Goal: Information Seeking & Learning: Learn about a topic

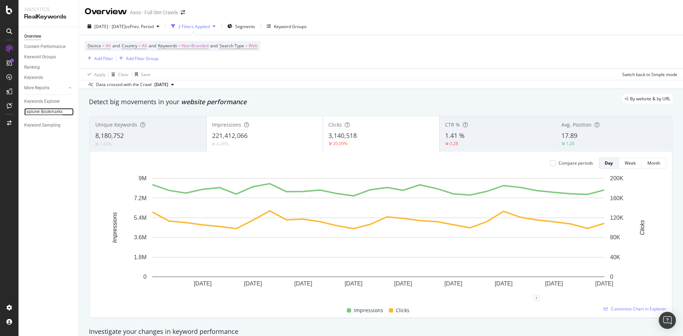
click at [54, 112] on div "Explorer Bookmarks" at bounding box center [43, 111] width 38 height 7
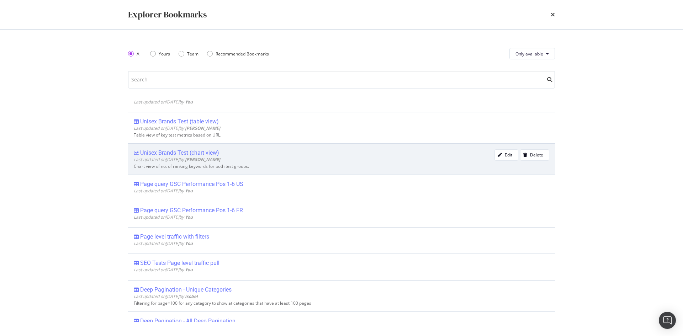
scroll to position [71, 0]
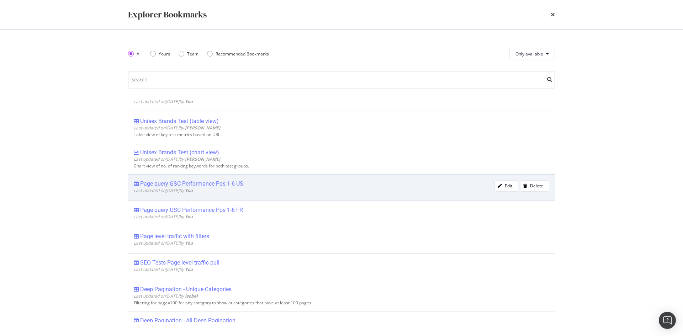
click at [222, 183] on div "Page query GSC Performance Pos 1-6 US" at bounding box center [191, 183] width 103 height 7
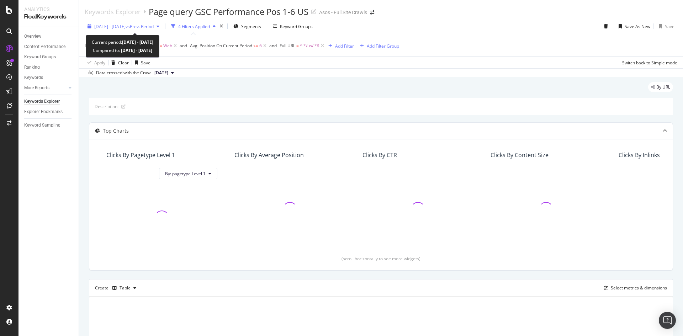
click at [120, 27] on span "[DATE] - [DATE]" at bounding box center [109, 26] width 31 height 6
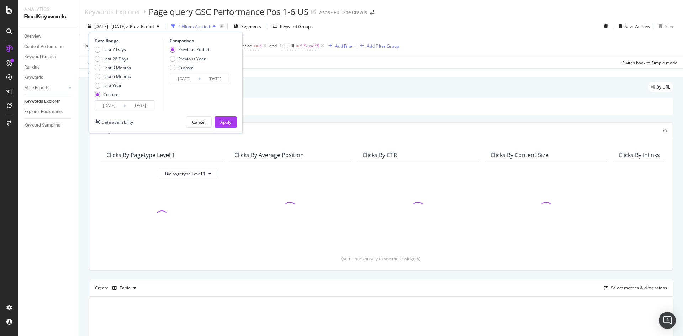
click at [337, 69] on div "Data crossed with the Crawl 2025 Mar. 26th" at bounding box center [381, 72] width 604 height 9
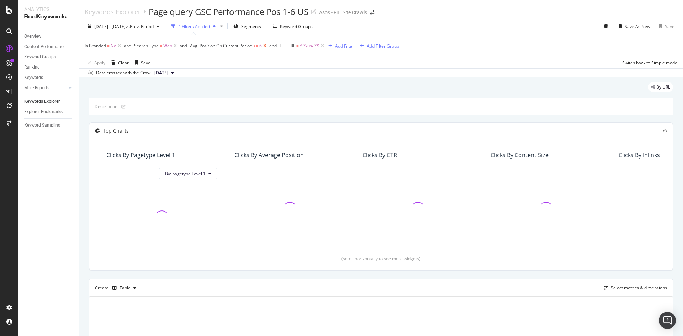
click at [267, 46] on icon at bounding box center [265, 45] width 6 height 7
click at [258, 44] on div "Add Filter" at bounding box center [255, 46] width 19 height 6
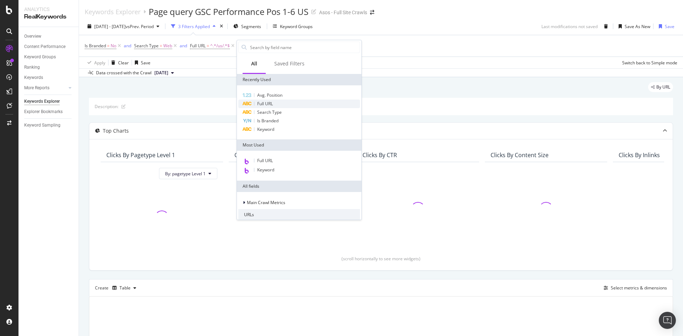
click at [276, 101] on div "Full URL" at bounding box center [300, 104] width 122 height 9
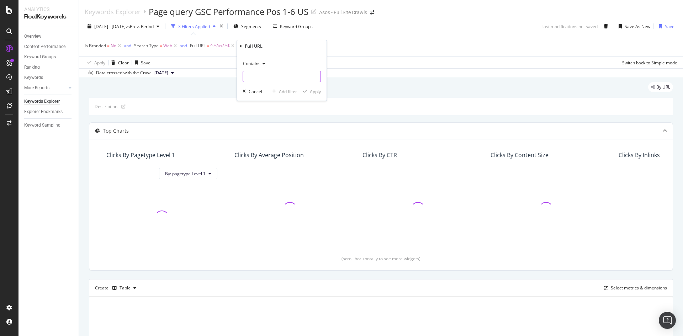
click at [279, 74] on input "text" at bounding box center [282, 76] width 78 height 11
type input "/"
type input "/ca"
click at [279, 74] on input "/ca" at bounding box center [276, 76] width 67 height 11
drag, startPoint x: 280, startPoint y: 75, endPoint x: 231, endPoint y: 73, distance: 48.8
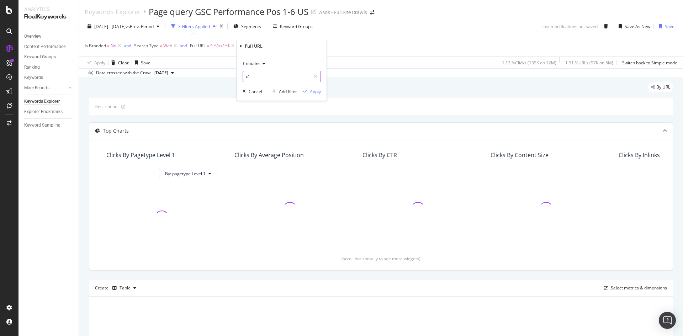
click at [232, 73] on body "Analytics RealKeywords Overview Content Performance Keyword Groups Ranking Keyw…" at bounding box center [341, 168] width 683 height 336
type input "t"
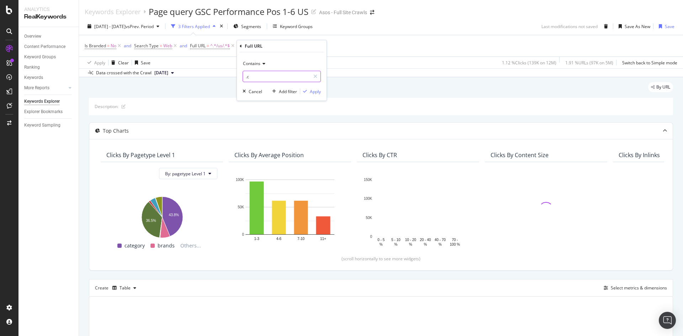
type input "."
type input "/cat/"
click at [310, 88] on button "Apply" at bounding box center [310, 91] width 21 height 7
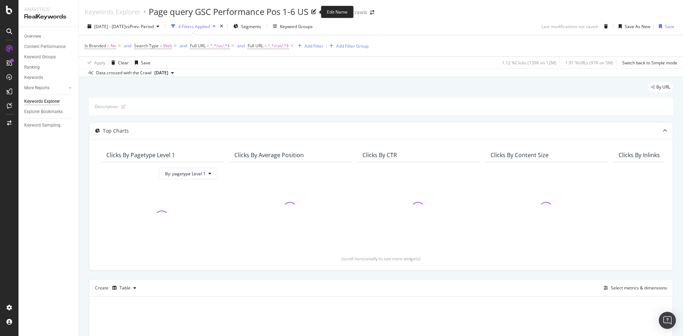
click at [283, 9] on div "Page query GSC Performance Pos 1-6 US" at bounding box center [229, 12] width 160 height 12
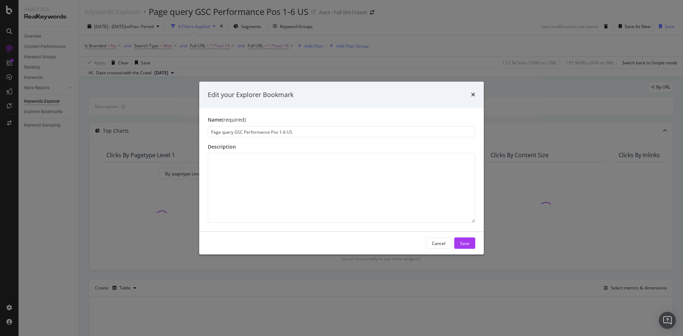
drag, startPoint x: 286, startPoint y: 132, endPoint x: 278, endPoint y: 131, distance: 7.6
click at [278, 131] on input "Page query GSC Performance Pos 1-6 US" at bounding box center [342, 131] width 268 height 11
type input "Page query GSC Performance PosUS"
click at [466, 242] on div "Save" at bounding box center [465, 243] width 10 height 6
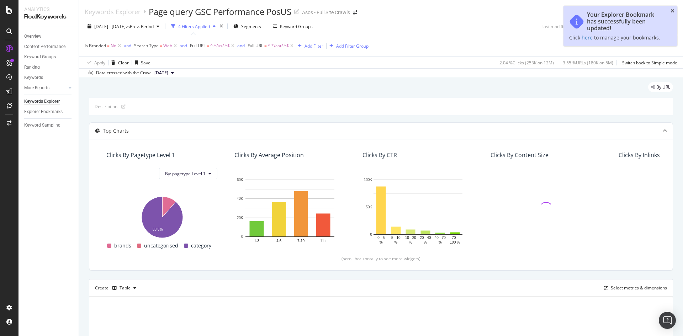
click at [672, 10] on icon "close toast" at bounding box center [673, 11] width 4 height 5
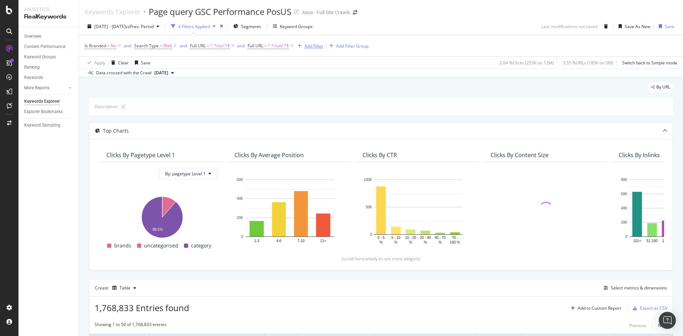
click at [315, 46] on div "Add Filter" at bounding box center [314, 46] width 19 height 6
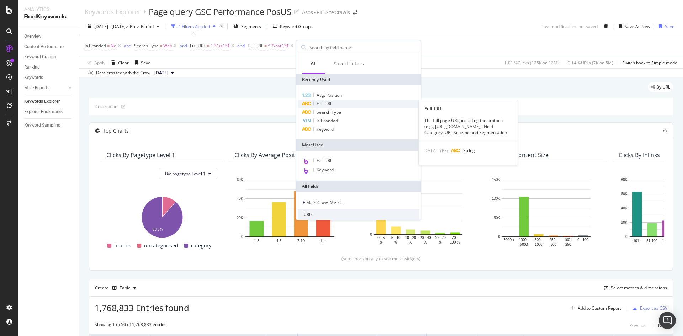
click at [329, 104] on span "Full URL" at bounding box center [325, 104] width 16 height 6
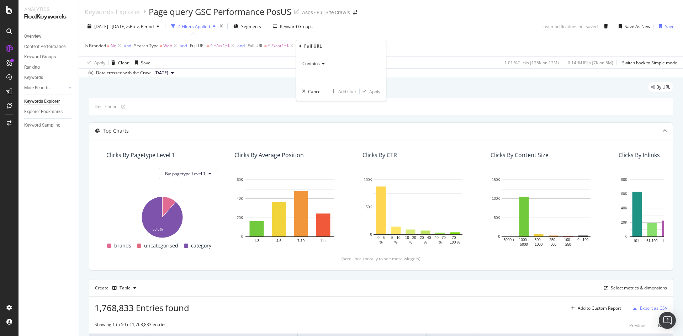
click at [321, 63] on icon at bounding box center [322, 64] width 5 height 4
click at [330, 141] on span "Doesn't contain" at bounding box center [321, 143] width 31 height 6
click at [316, 83] on div "Doesn't contain Cancel Add filter Apply" at bounding box center [342, 76] width 90 height 48
click at [318, 77] on input "text" at bounding box center [342, 76] width 78 height 11
type input "/refine/"
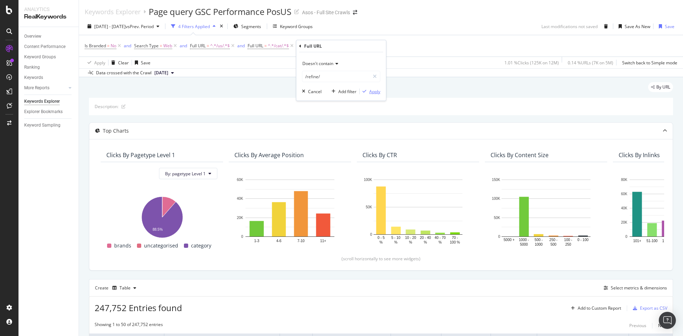
click at [378, 90] on div "Apply" at bounding box center [375, 92] width 11 height 6
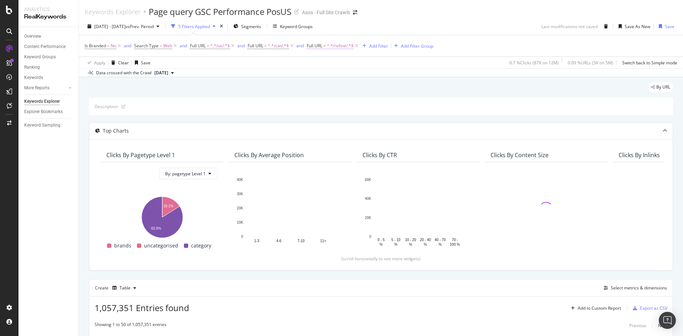
click at [334, 47] on span "^.*/refine/.*$" at bounding box center [340, 46] width 27 height 10
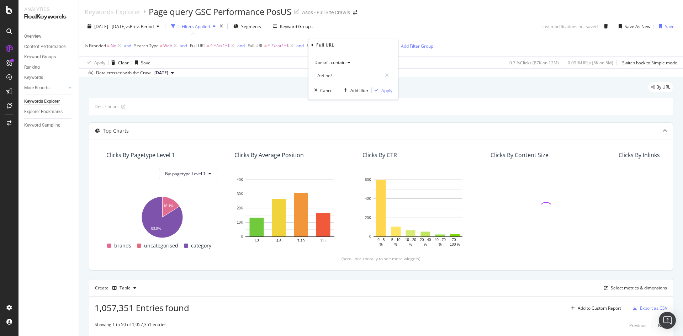
click at [270, 45] on span "^.*/cat/.*$" at bounding box center [278, 46] width 21 height 10
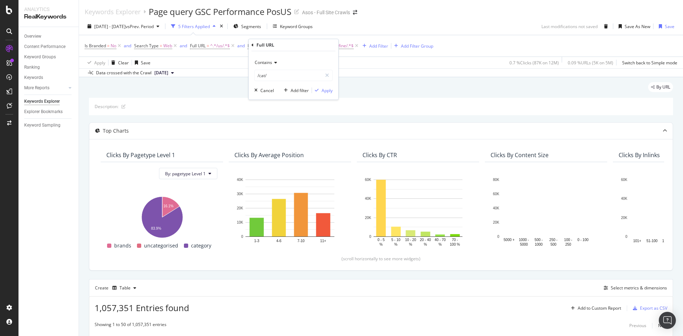
click at [232, 99] on div "Description:" at bounding box center [381, 106] width 585 height 17
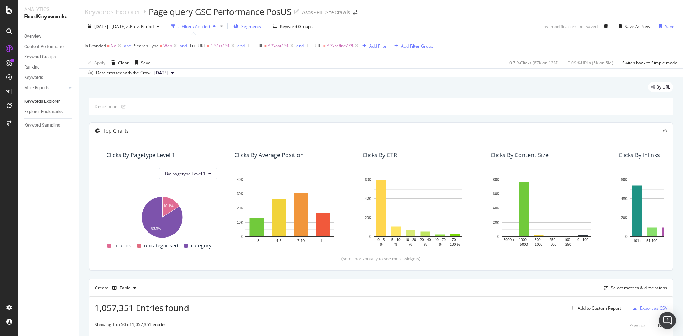
click at [261, 27] on span "Segments" at bounding box center [251, 26] width 20 height 6
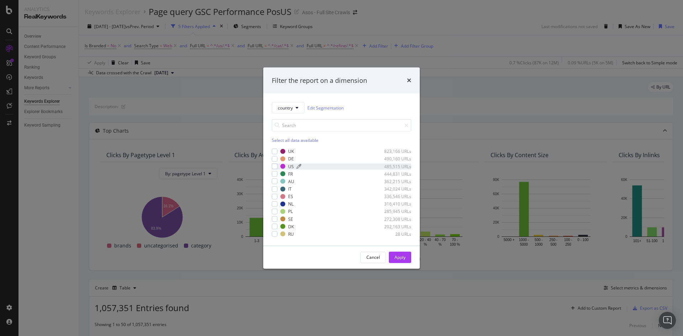
click at [289, 168] on div "US" at bounding box center [291, 166] width 6 height 6
click at [400, 255] on div "Apply" at bounding box center [400, 258] width 11 height 6
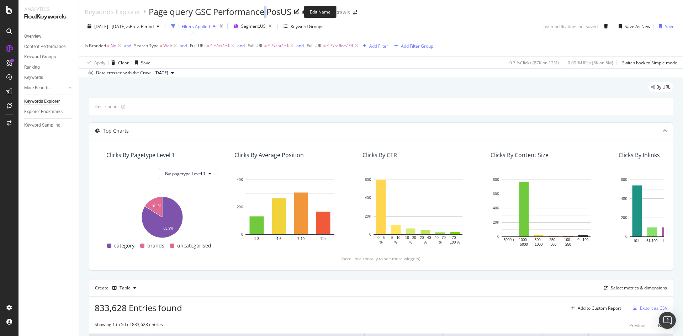
click at [269, 15] on div "Page query GSC Performance PosUS" at bounding box center [220, 12] width 143 height 12
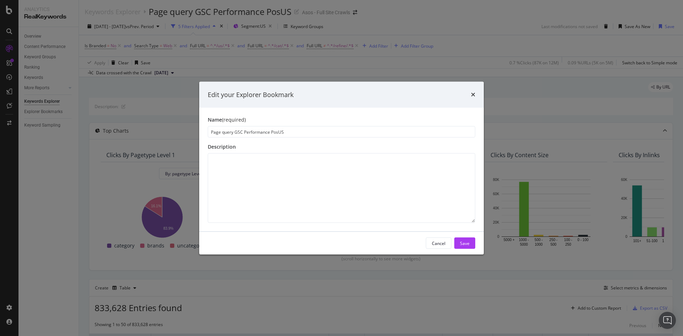
click at [280, 132] on input "Page query GSC Performance PosUS" at bounding box center [342, 131] width 268 height 11
type input "Page query GSC Performance Pos US"
click at [464, 245] on div "Save" at bounding box center [465, 243] width 10 height 6
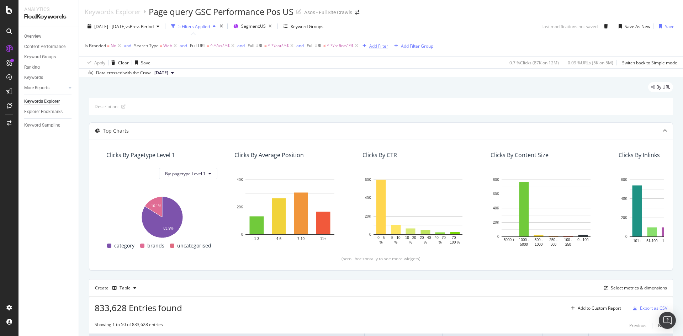
click at [379, 47] on div "Add Filter" at bounding box center [379, 46] width 19 height 6
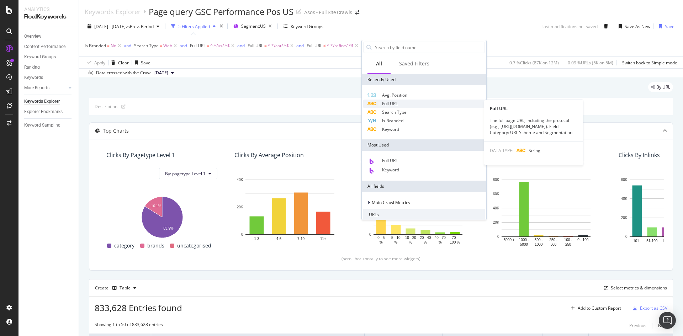
click at [406, 106] on div "Full URL" at bounding box center [424, 104] width 122 height 9
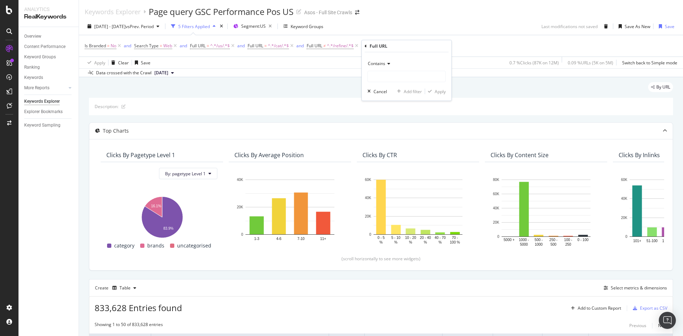
click at [391, 68] on div "Contains" at bounding box center [407, 63] width 78 height 11
click at [403, 145] on div "Doesn't contain" at bounding box center [408, 142] width 76 height 9
click at [406, 78] on input "text" at bounding box center [407, 76] width 78 height 11
type input "/fashion-feed/"
click at [434, 92] on div "button" at bounding box center [430, 91] width 10 height 4
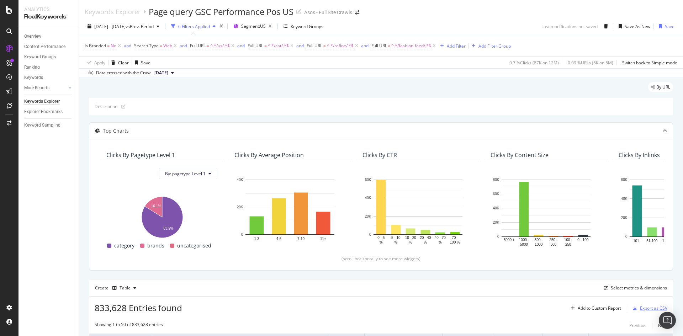
click at [640, 309] on div "Export as CSV" at bounding box center [653, 308] width 27 height 6
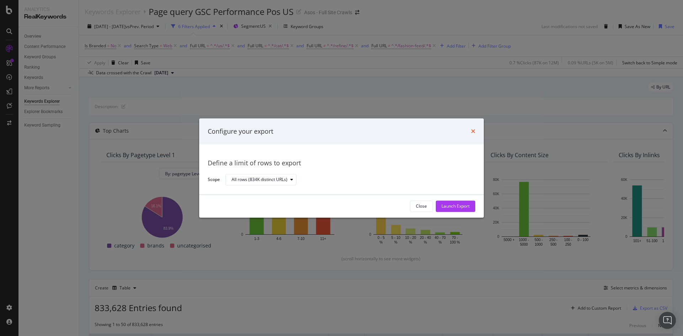
click at [475, 131] on icon "times" at bounding box center [473, 132] width 4 height 6
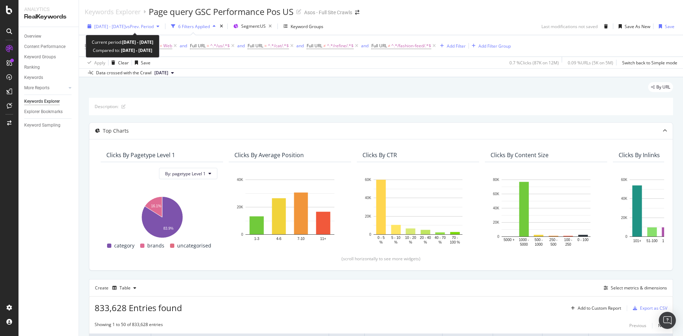
click at [126, 29] on span "[DATE] - [DATE]" at bounding box center [109, 26] width 31 height 6
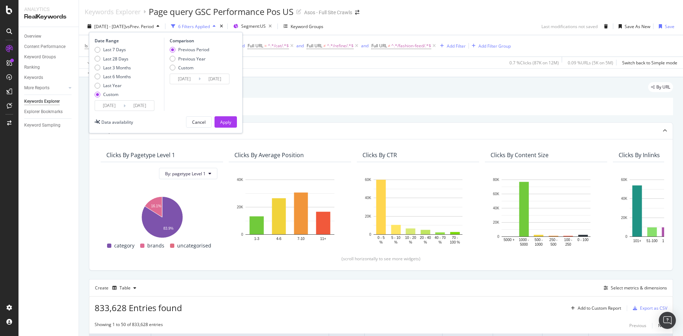
click at [117, 106] on input "2025/03/16" at bounding box center [109, 106] width 28 height 10
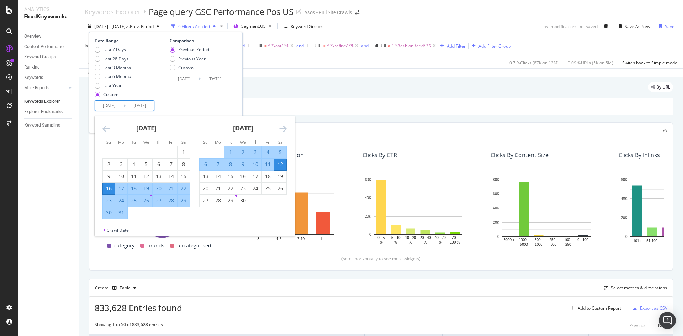
click at [115, 107] on input "2025/03/16" at bounding box center [109, 106] width 28 height 10
type input "2025/03/16"
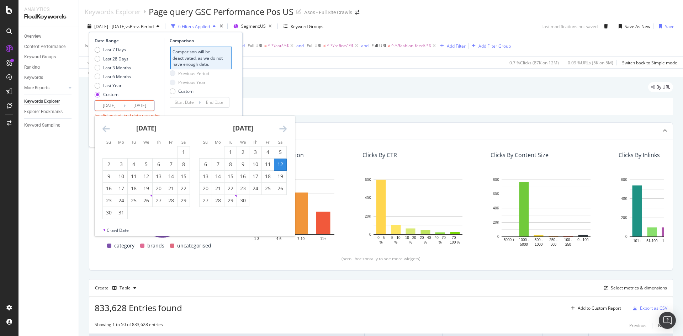
click at [121, 106] on input "2025/08/16" at bounding box center [109, 106] width 28 height 10
type input "2025/08/04"
click at [146, 106] on input "2025/04/01" at bounding box center [140, 106] width 28 height 10
type input "2025/04/12"
type input "2025/07/06"
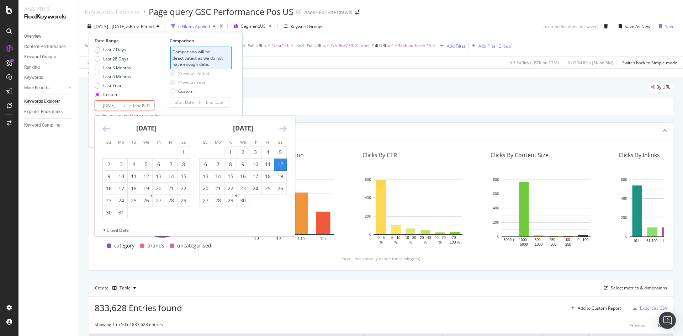
type input "2025/08/03"
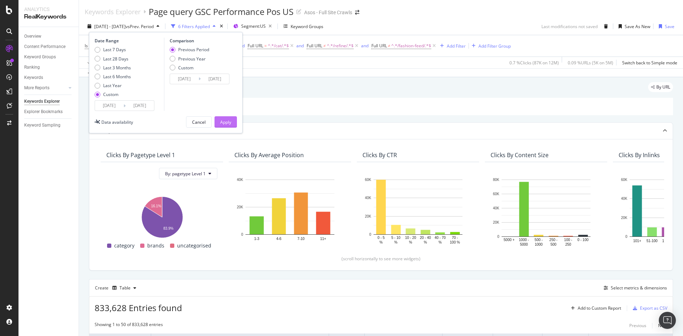
type input "2025/09/01"
click at [229, 120] on div "Apply" at bounding box center [225, 122] width 11 height 6
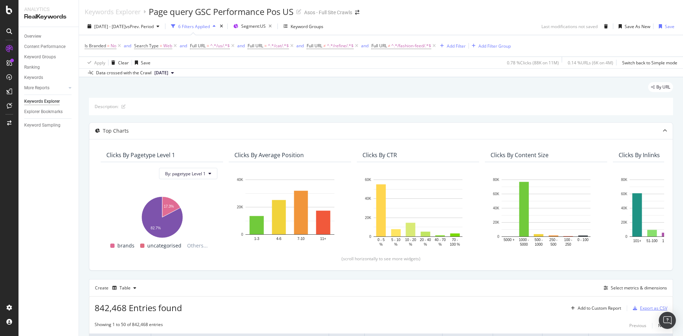
click at [640, 307] on div "Export as CSV" at bounding box center [653, 308] width 27 height 6
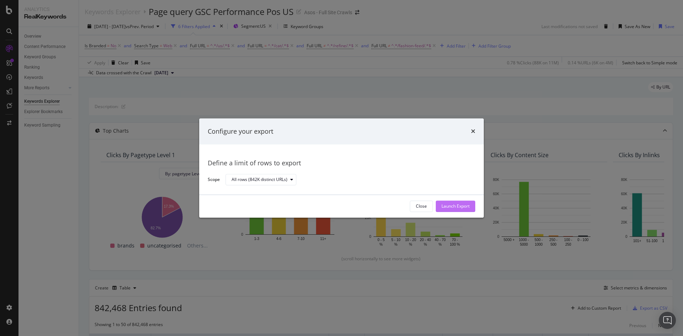
click at [455, 206] on div "Launch Export" at bounding box center [456, 207] width 28 height 6
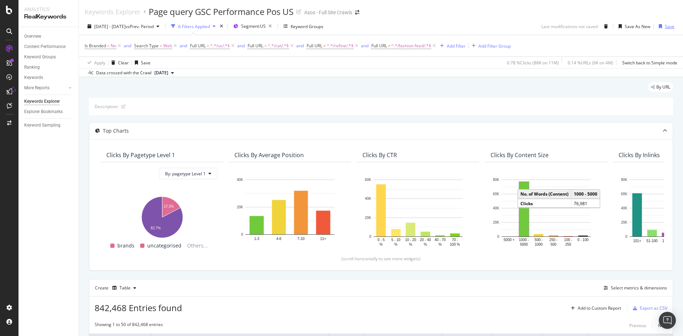
drag, startPoint x: 668, startPoint y: 26, endPoint x: 660, endPoint y: 32, distance: 10.7
click at [668, 26] on div "Save" at bounding box center [670, 26] width 10 height 6
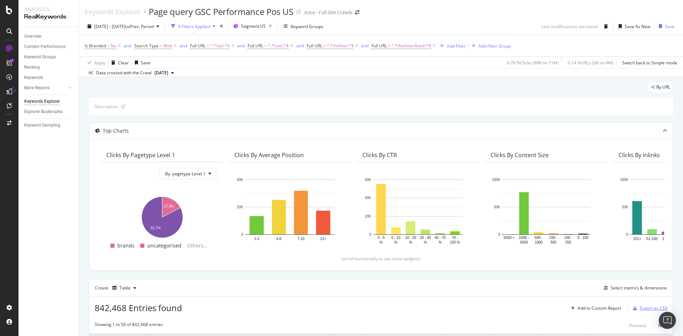
click at [646, 310] on div "Export as CSV" at bounding box center [653, 308] width 27 height 6
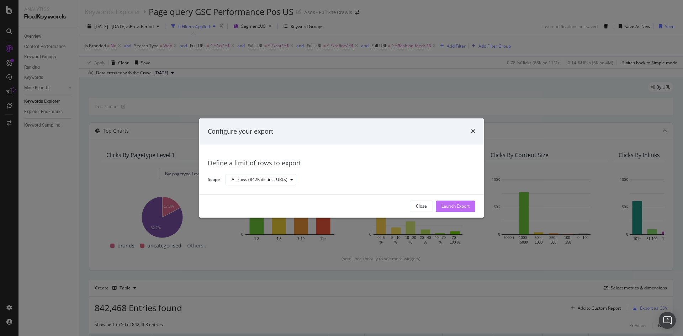
click at [461, 204] on div "Launch Export" at bounding box center [456, 207] width 28 height 6
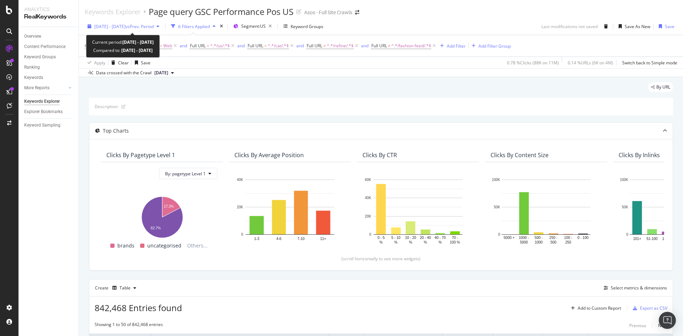
click at [126, 25] on span "2025 Aug. 4th - Sep. 1st" at bounding box center [109, 26] width 31 height 6
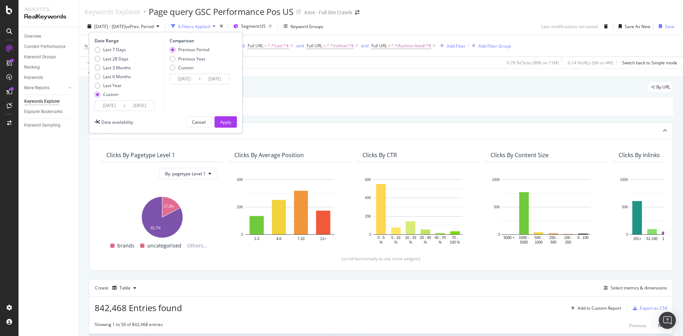
click at [286, 94] on div "By URL" at bounding box center [381, 90] width 585 height 16
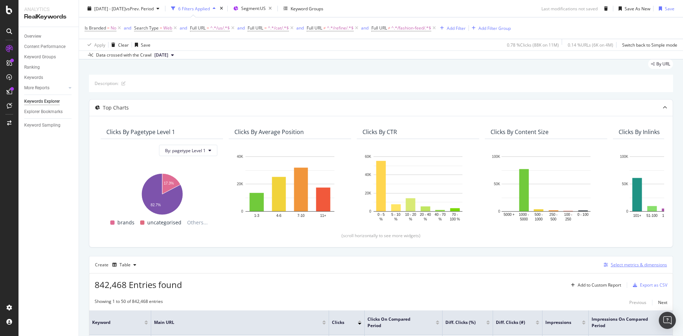
scroll to position [36, 0]
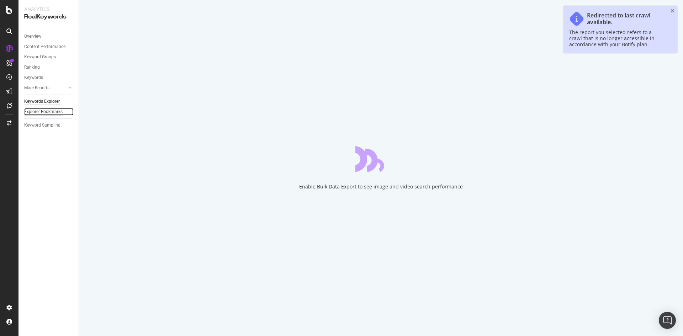
drag, startPoint x: 47, startPoint y: 111, endPoint x: 178, endPoint y: 151, distance: 137.6
click at [47, 111] on div "Explorer Bookmarks" at bounding box center [43, 111] width 38 height 7
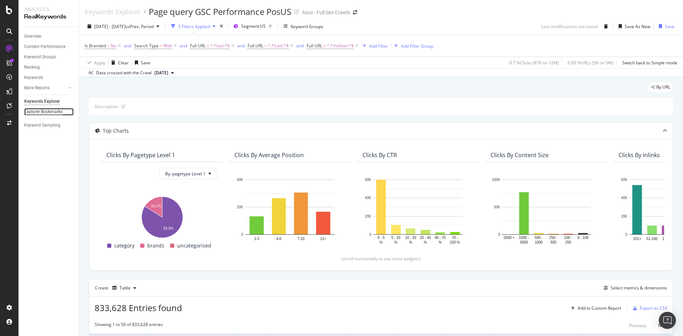
click at [51, 111] on div "Explorer Bookmarks" at bounding box center [43, 111] width 38 height 7
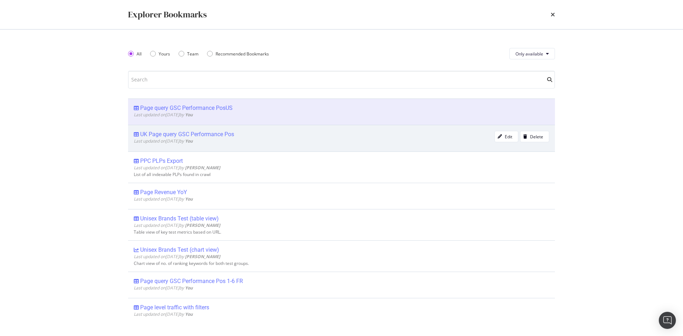
click at [207, 134] on div "UK Page query GSC Performance Pos" at bounding box center [187, 134] width 94 height 7
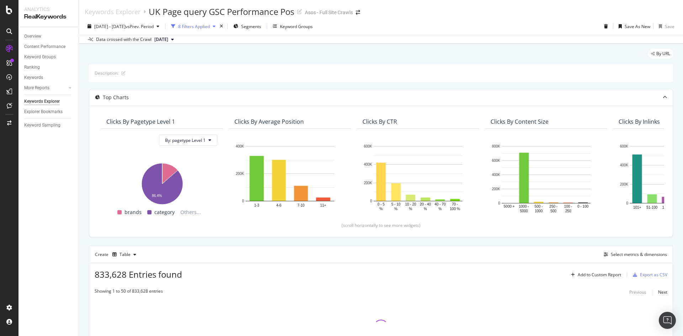
click at [210, 25] on div "8 Filters Applied" at bounding box center [194, 26] width 32 height 6
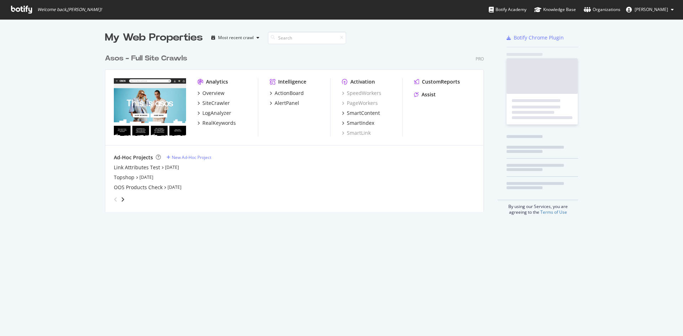
scroll to position [162, 379]
